Goal: Transaction & Acquisition: Purchase product/service

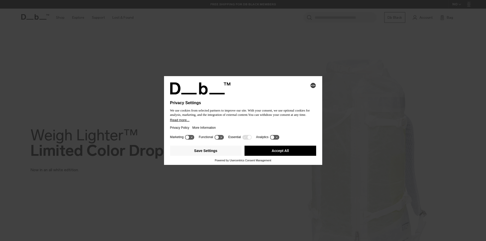
click at [255, 149] on button "Accept All" at bounding box center [281, 151] width 72 height 10
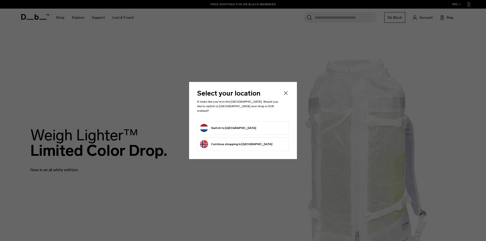
click at [237, 127] on button "Switch to Netherlands" at bounding box center [228, 128] width 56 height 8
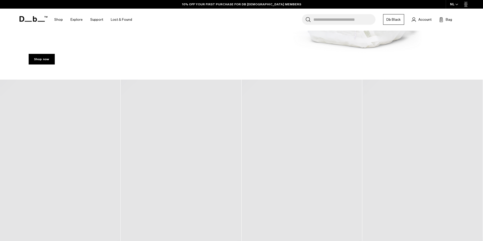
scroll to position [279, 0]
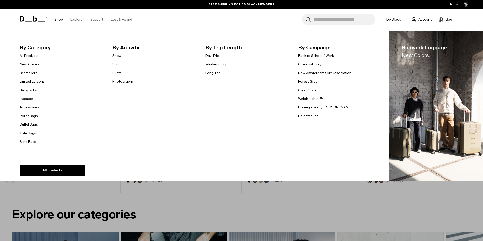
click at [212, 64] on link "Weekend Trip" at bounding box center [216, 64] width 22 height 5
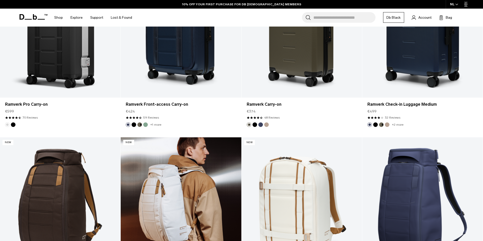
scroll to position [405, 0]
